Goal: Download file/media

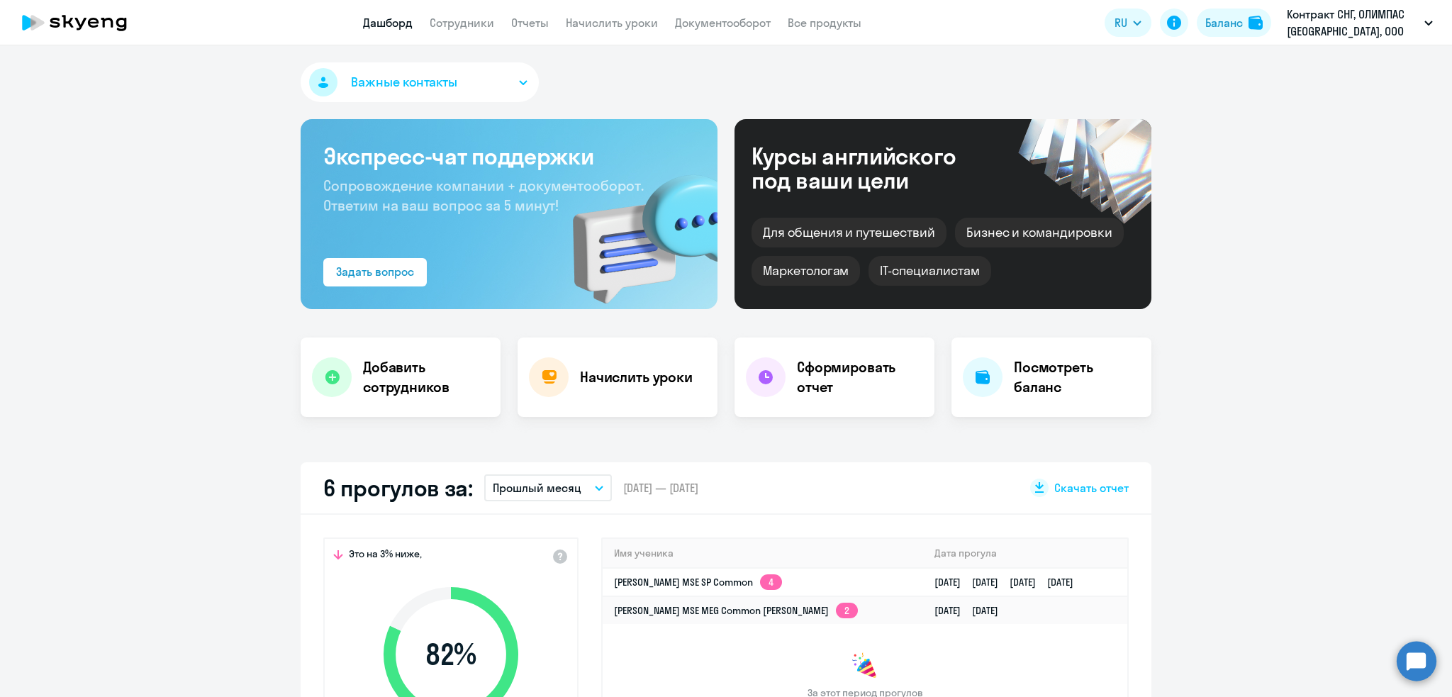
select select "30"
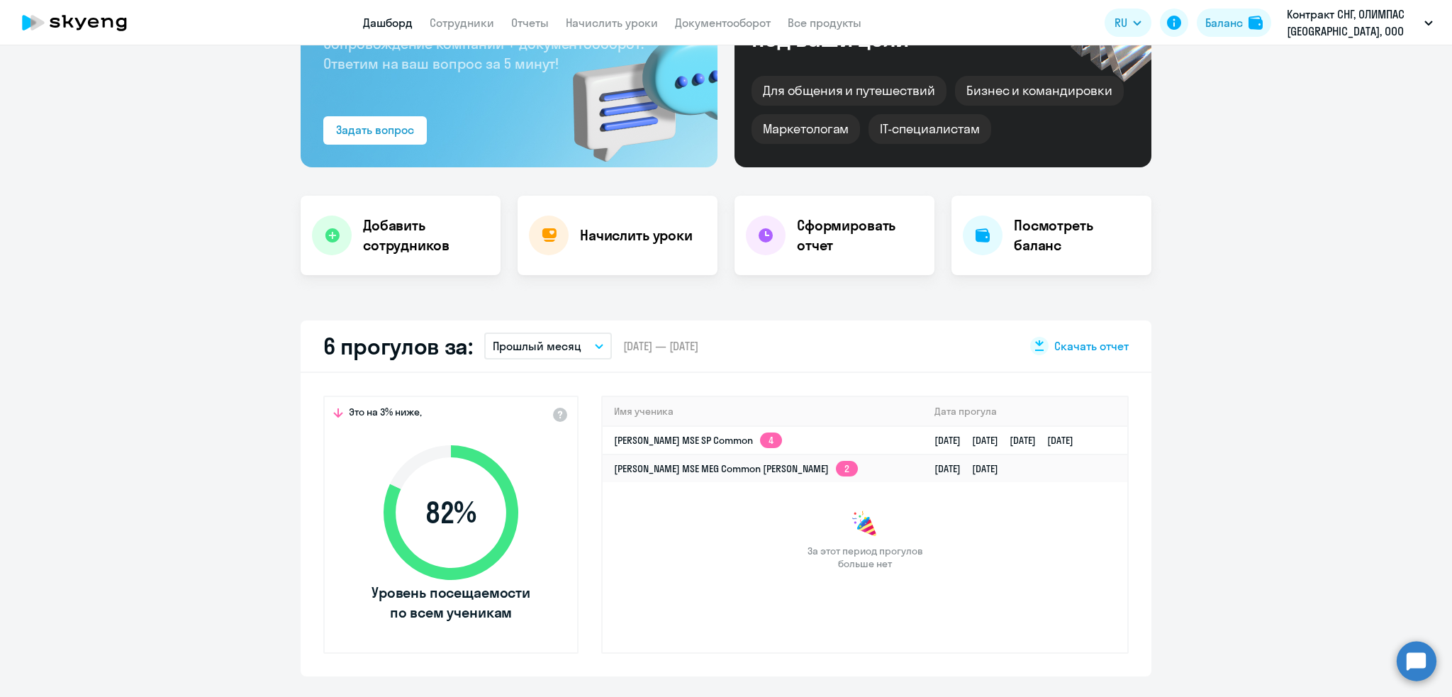
click at [1061, 344] on span "Скачать отчет" at bounding box center [1091, 346] width 74 height 16
click at [1294, 98] on li "Основной МСК, ОЛИМПАС [GEOGRAPHIC_DATA], ООО" at bounding box center [1302, 101] width 274 height 35
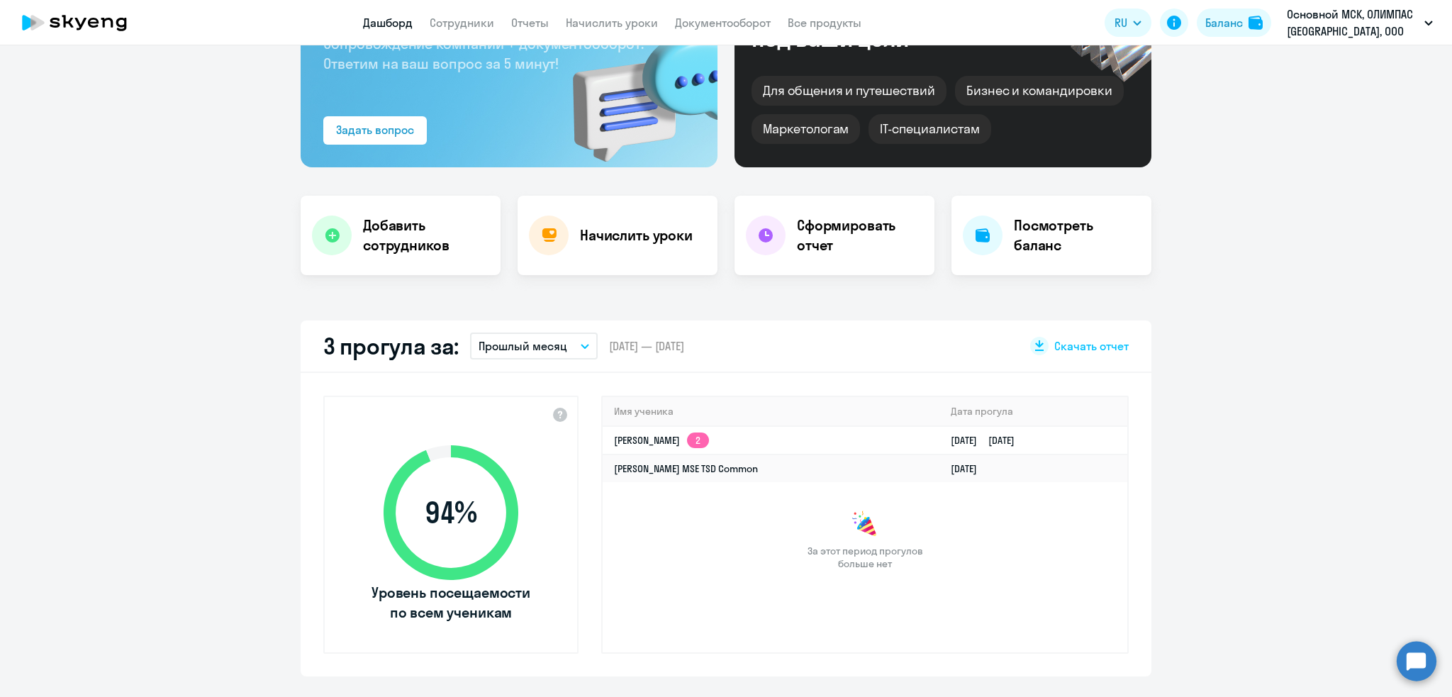
select select "30"
click at [1069, 337] on div "Скачать отчет" at bounding box center [1079, 346] width 99 height 18
drag, startPoint x: 1194, startPoint y: 534, endPoint x: 1169, endPoint y: 531, distance: 25.0
click at [1196, 533] on app-truancy-attendance-dashboard "3 прогула за: Прошлый месяц Текущий месяц Прошлый месяц Текущий квартал [GEOGRA…" at bounding box center [726, 498] width 1452 height 356
click at [872, 245] on h4 "Сформировать отчет" at bounding box center [860, 235] width 126 height 40
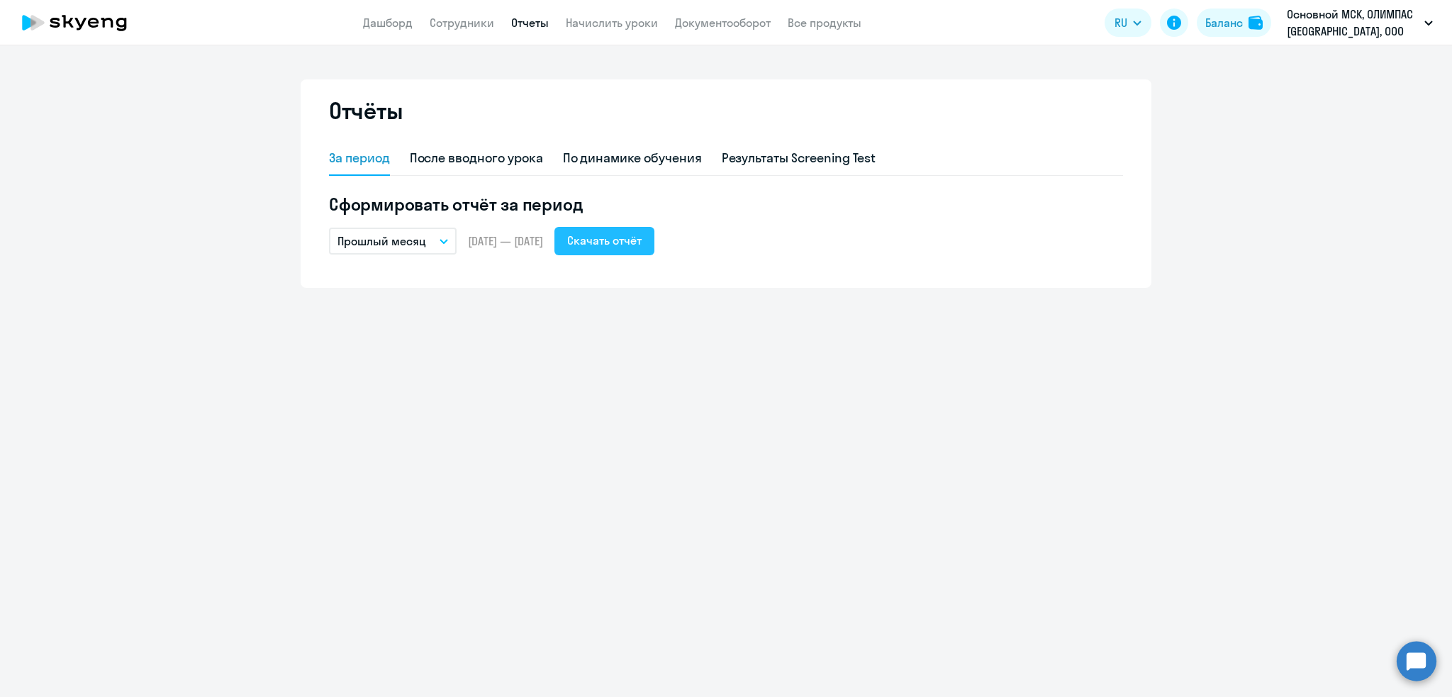
click at [640, 232] on div "Скачать отчёт" at bounding box center [604, 240] width 74 height 17
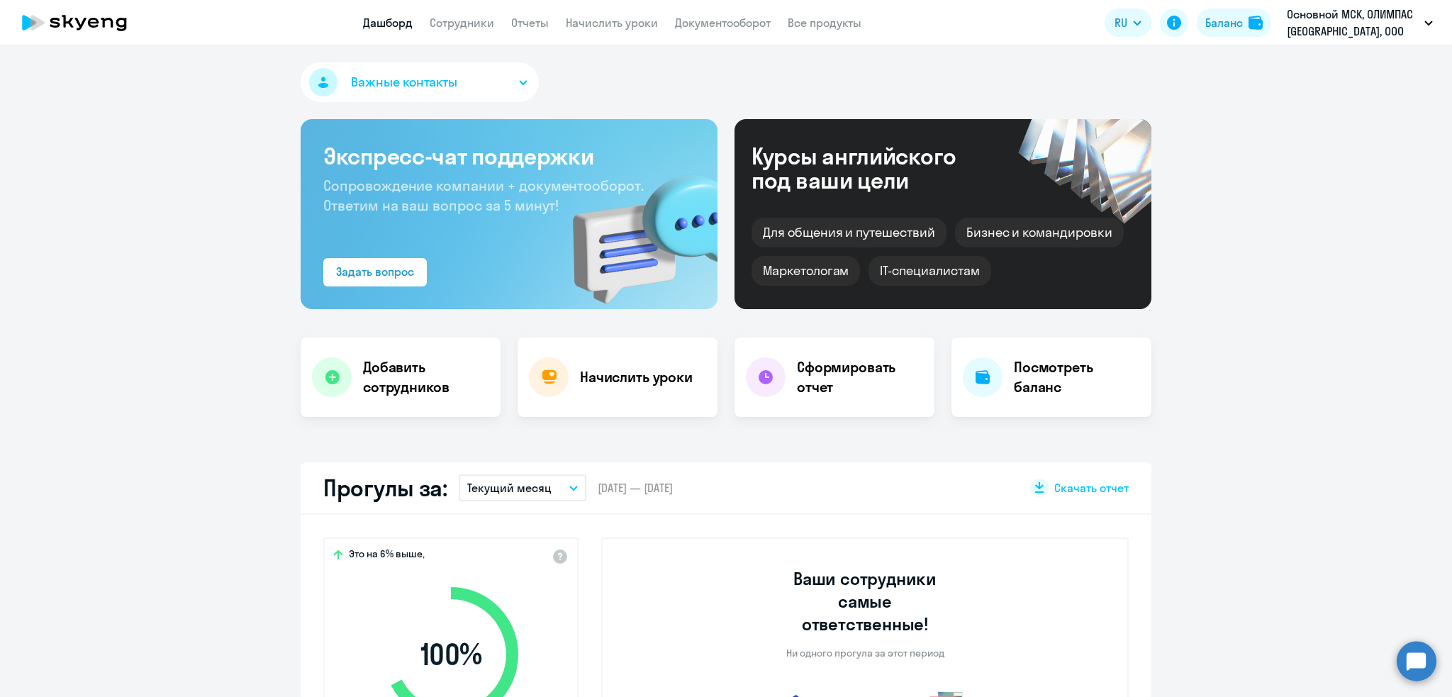
click at [569, 487] on icon "button" at bounding box center [573, 487] width 9 height 5
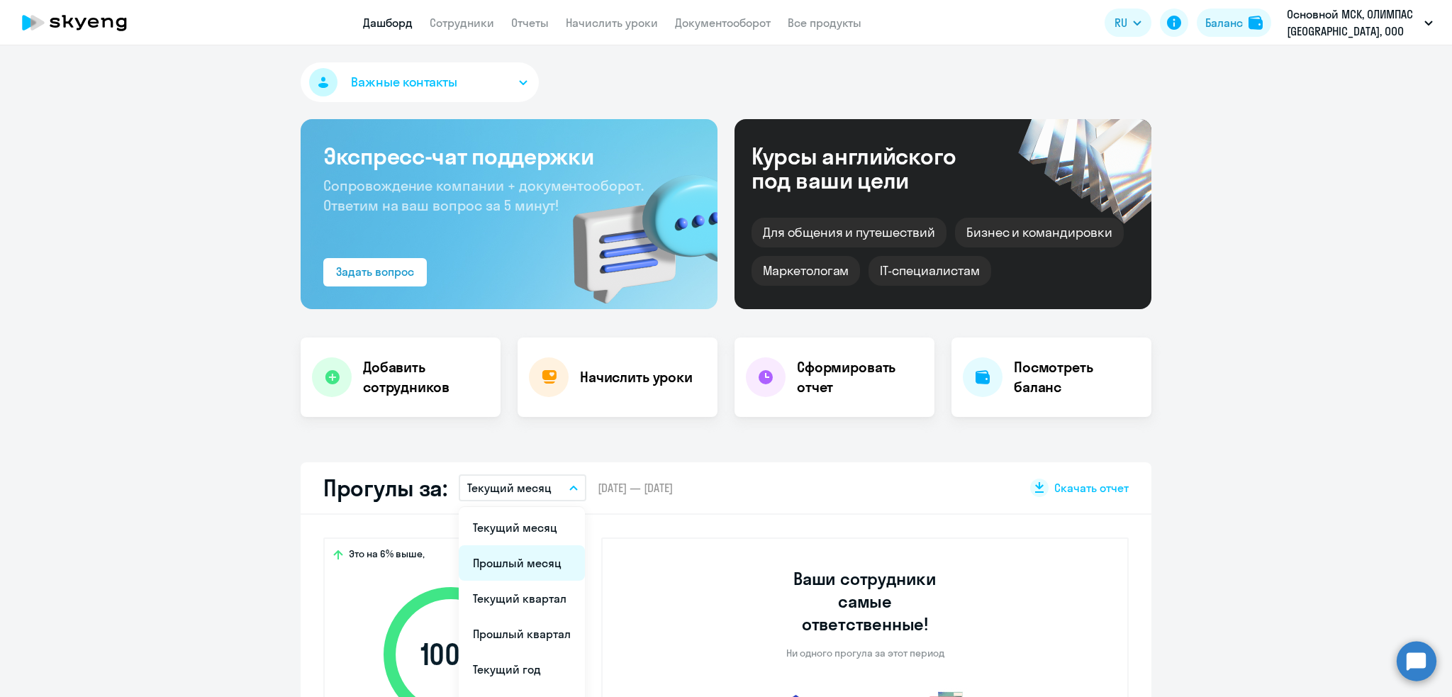
click at [525, 565] on li "Прошлый месяц" at bounding box center [522, 562] width 126 height 35
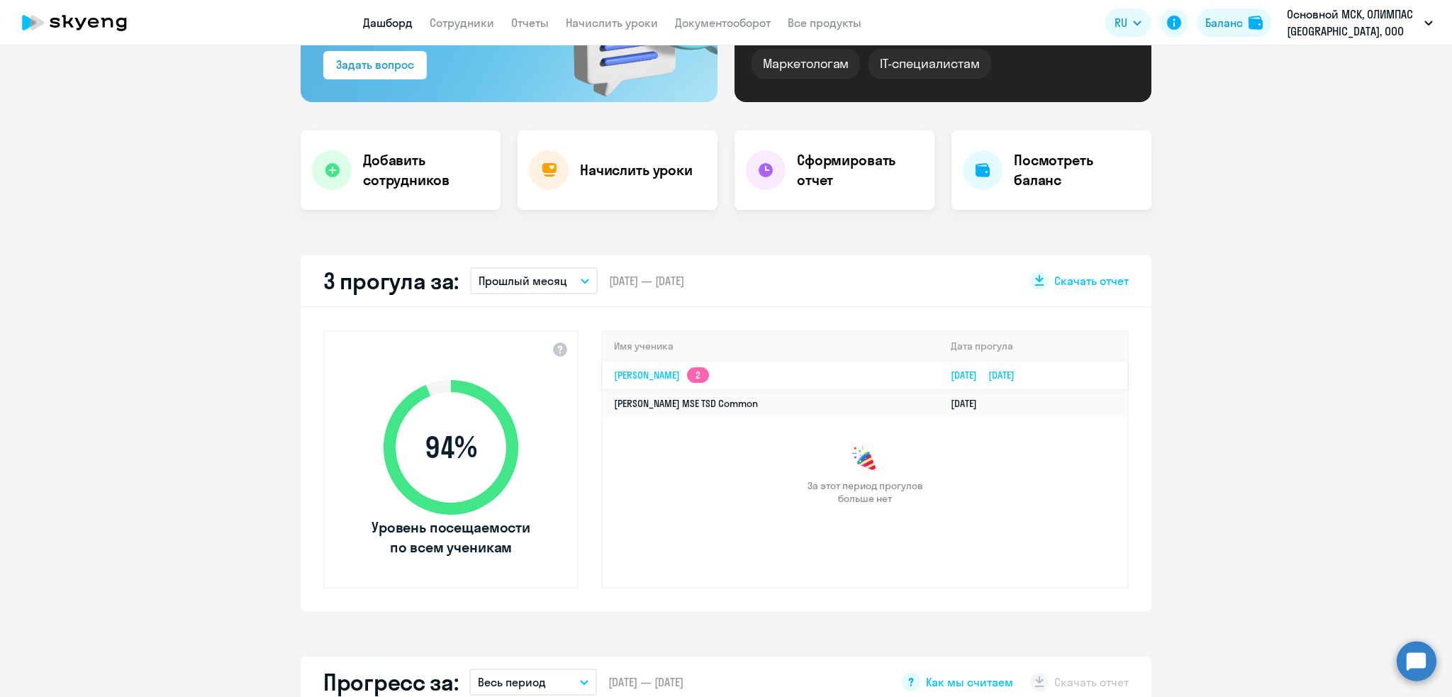
scroll to position [213, 0]
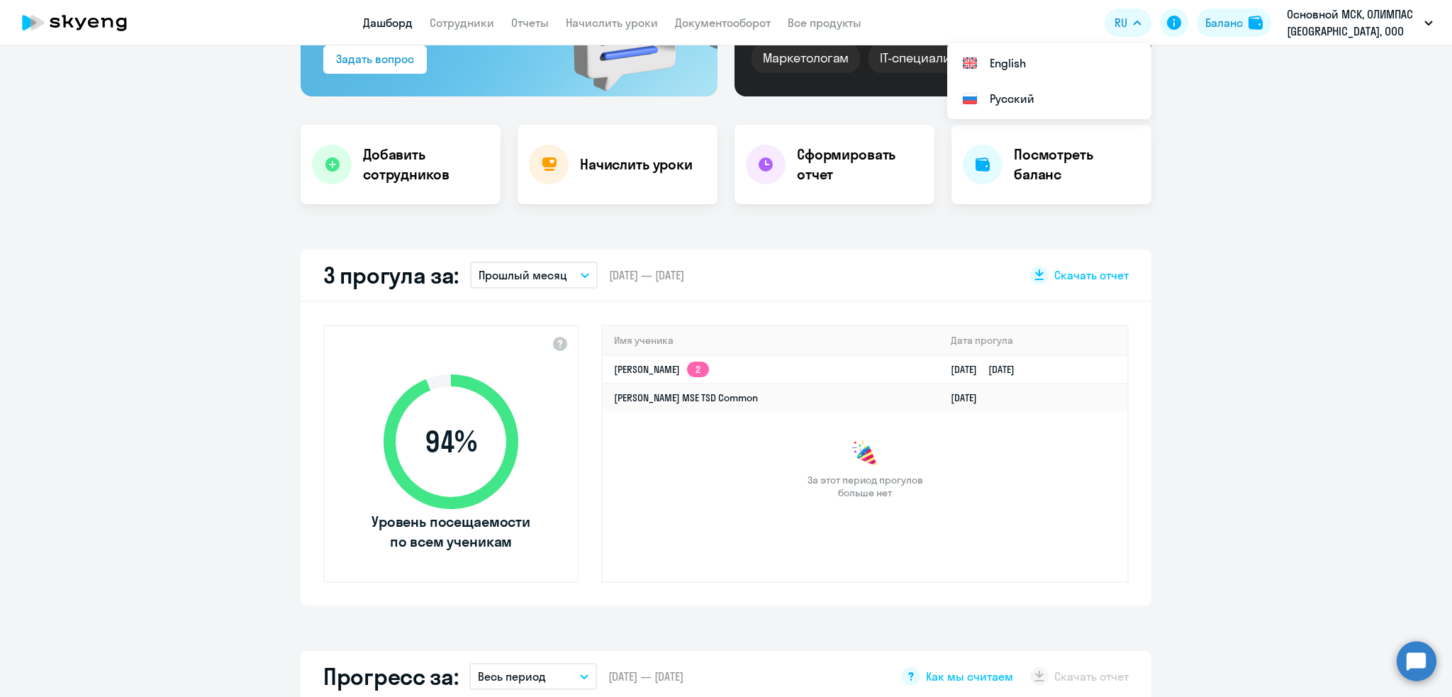
select select "30"
